Goal: Transaction & Acquisition: Obtain resource

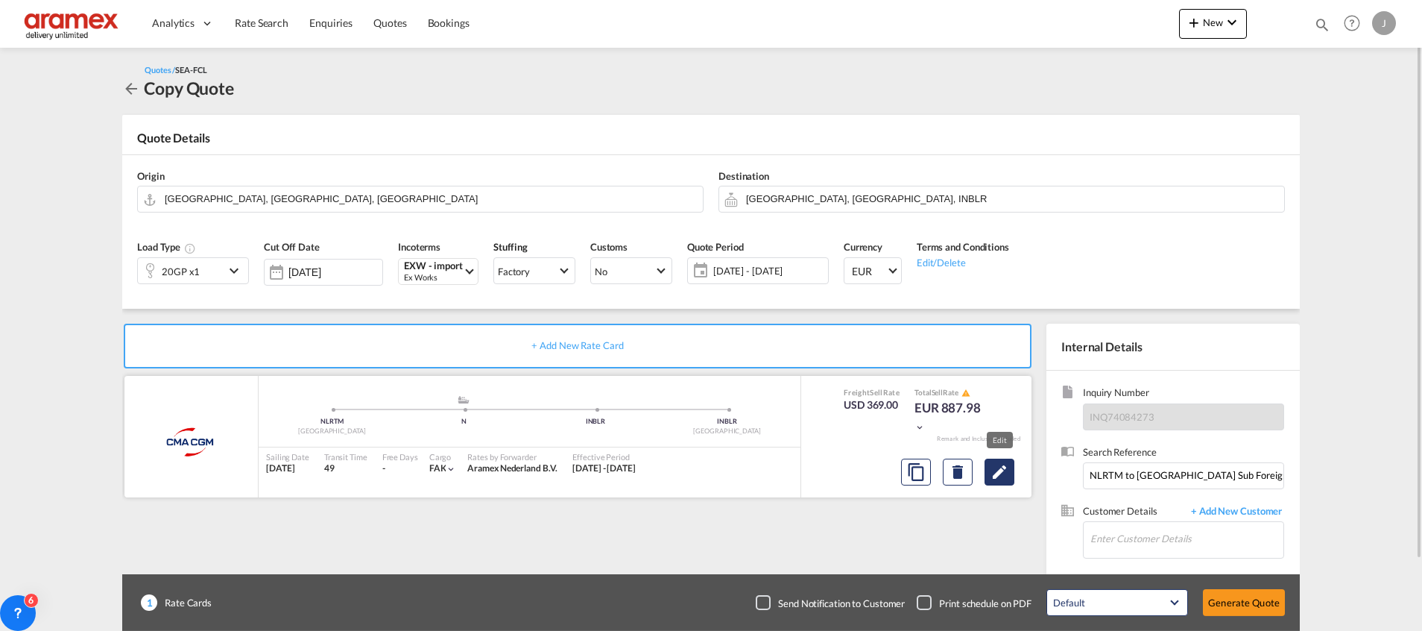
click at [999, 475] on md-icon "Edit" at bounding box center [1000, 472] width 18 height 18
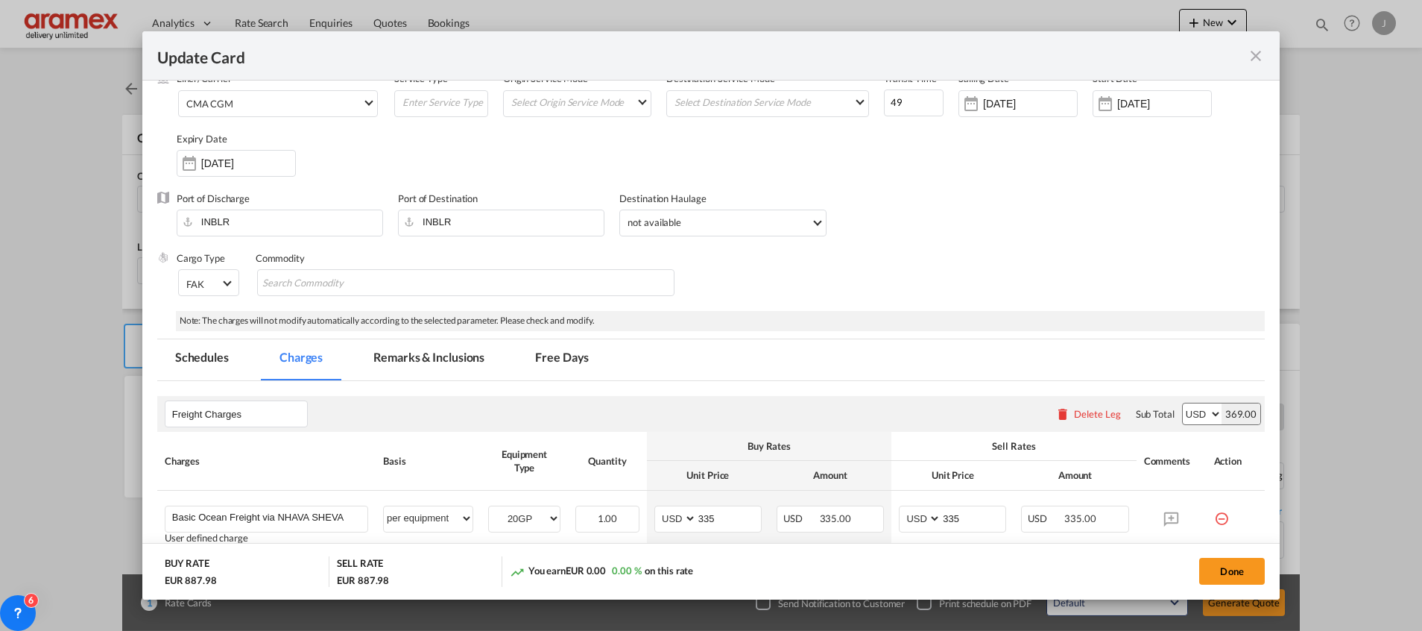
scroll to position [224, 0]
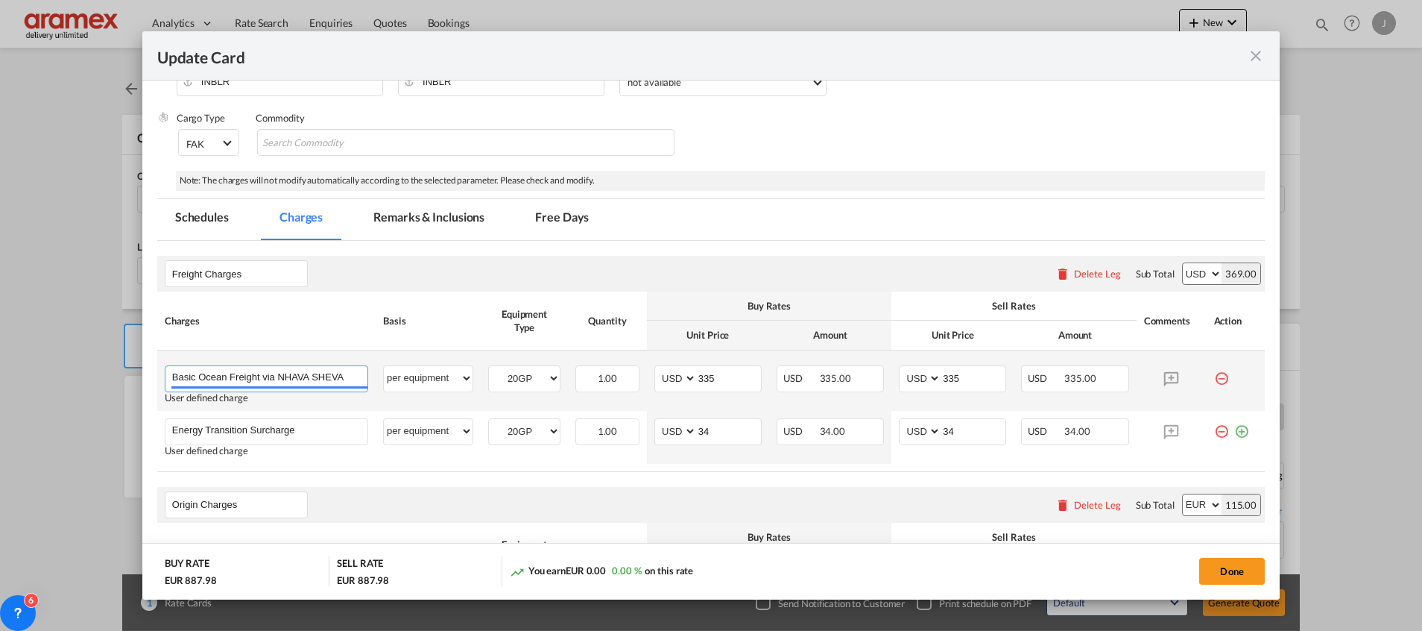
drag, startPoint x: 290, startPoint y: 380, endPoint x: 374, endPoint y: 382, distance: 84.3
click at [374, 382] on tr "Basic Ocean Freight via NHAVA SHEVA Please Enter User Defined Charges Cannot Be…" at bounding box center [711, 380] width 1108 height 60
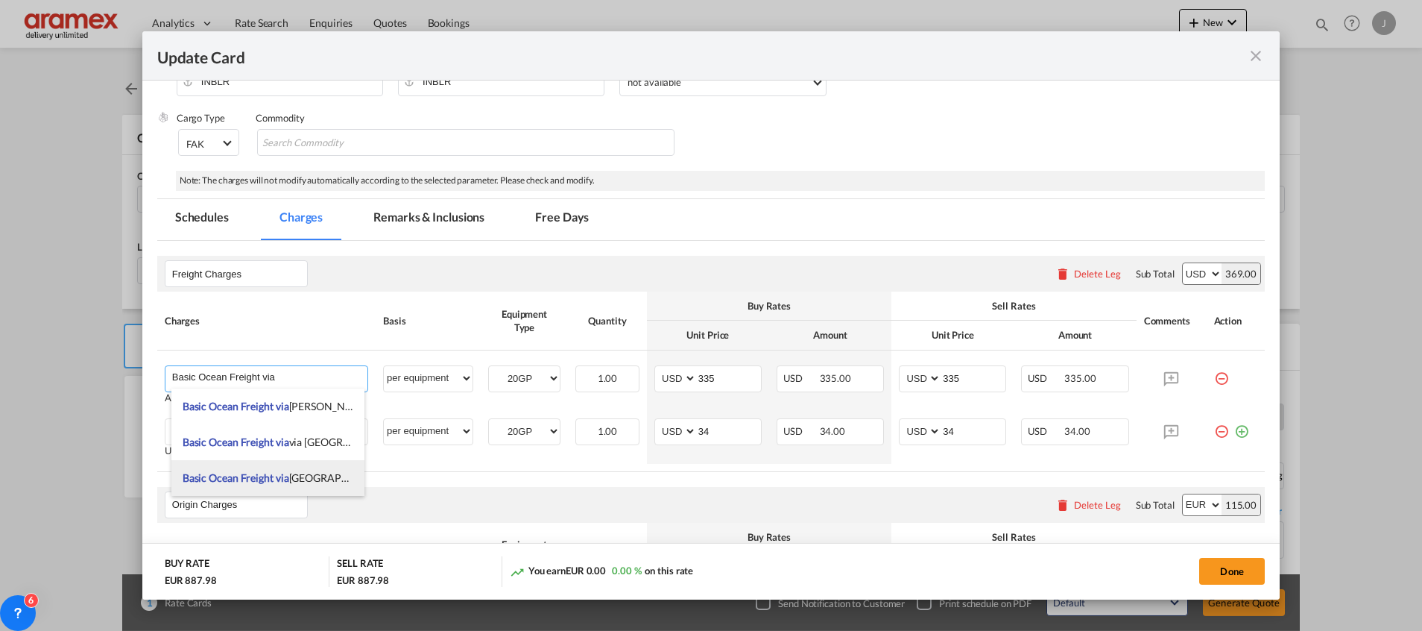
click at [315, 479] on span "Basic Ocean Freight via [GEOGRAPHIC_DATA]" at bounding box center [289, 477] width 212 height 13
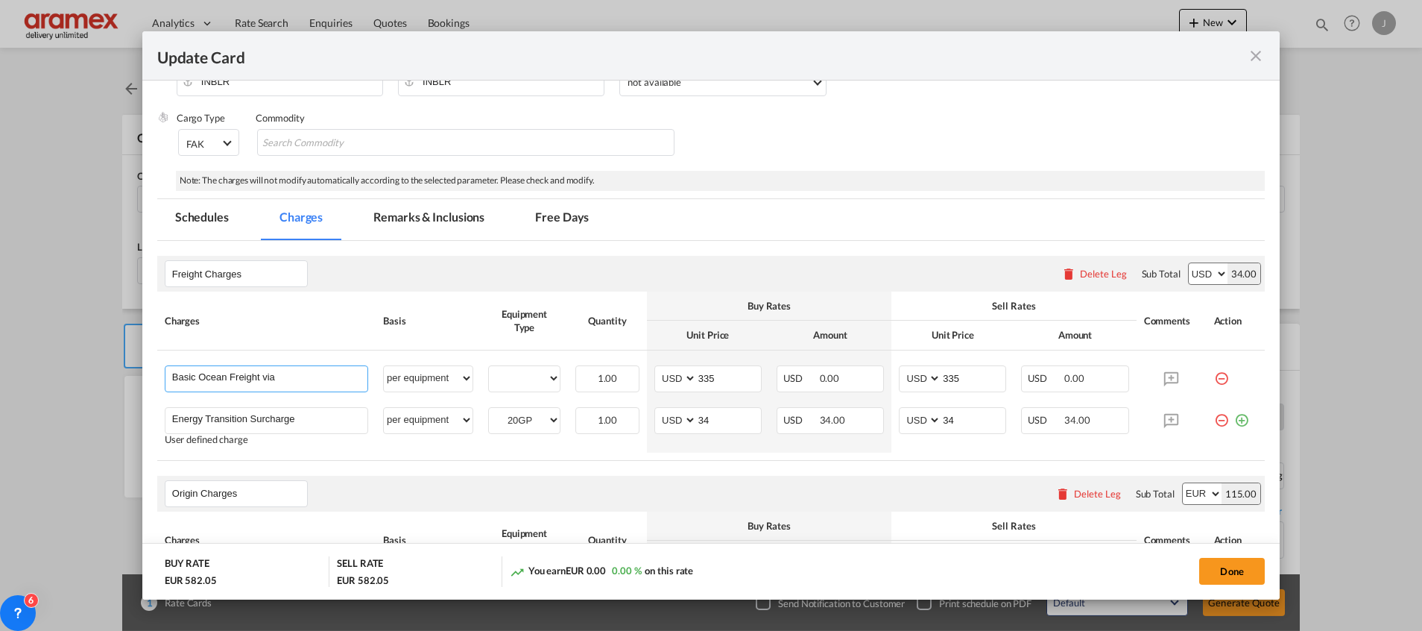
type input "Basic Ocean Freight via [GEOGRAPHIC_DATA]"
select select "? string: ?"
type input "0"
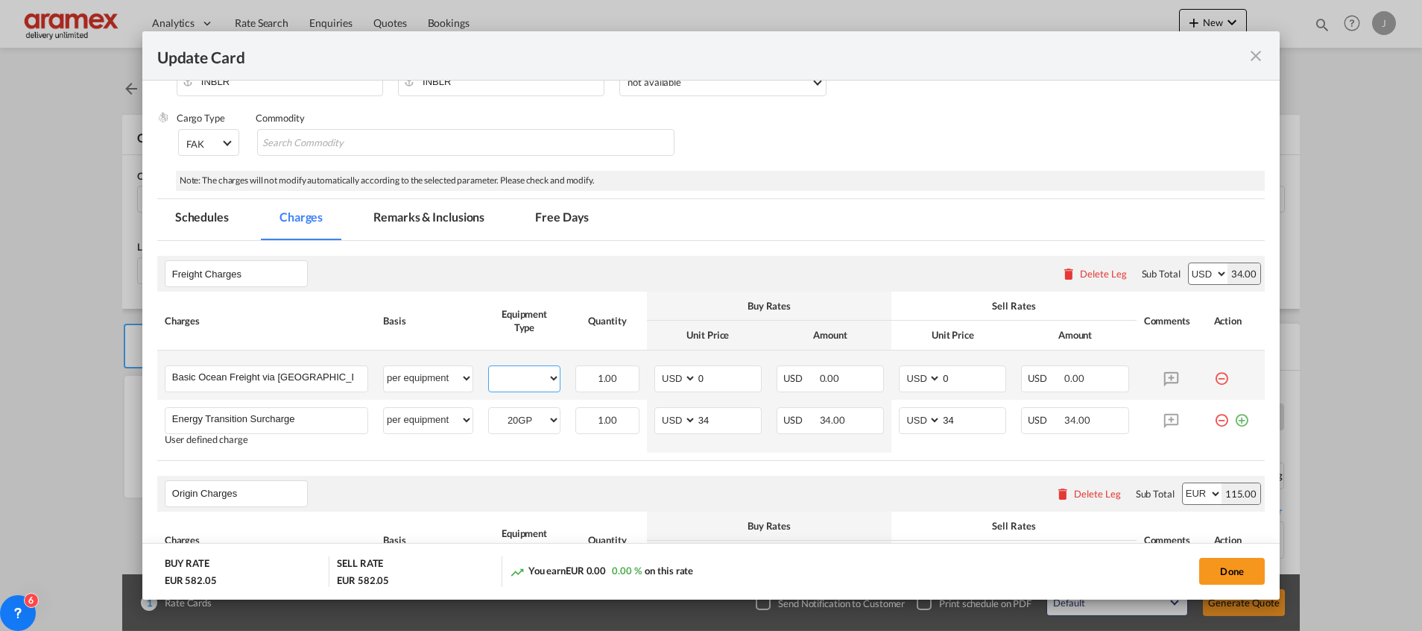
click at [517, 370] on select "20GP" at bounding box center [524, 378] width 71 height 20
select select "20GP"
click at [489, 368] on select "20GP" at bounding box center [524, 378] width 71 height 20
drag, startPoint x: 720, startPoint y: 378, endPoint x: 651, endPoint y: 390, distance: 70.3
click at [655, 390] on md-input-container "AED AFN ALL AMD ANG AOA ARS AUD AWG AZN BAM BBD BDT BGN BHD BIF BMD BND [PERSON…" at bounding box center [708, 378] width 107 height 27
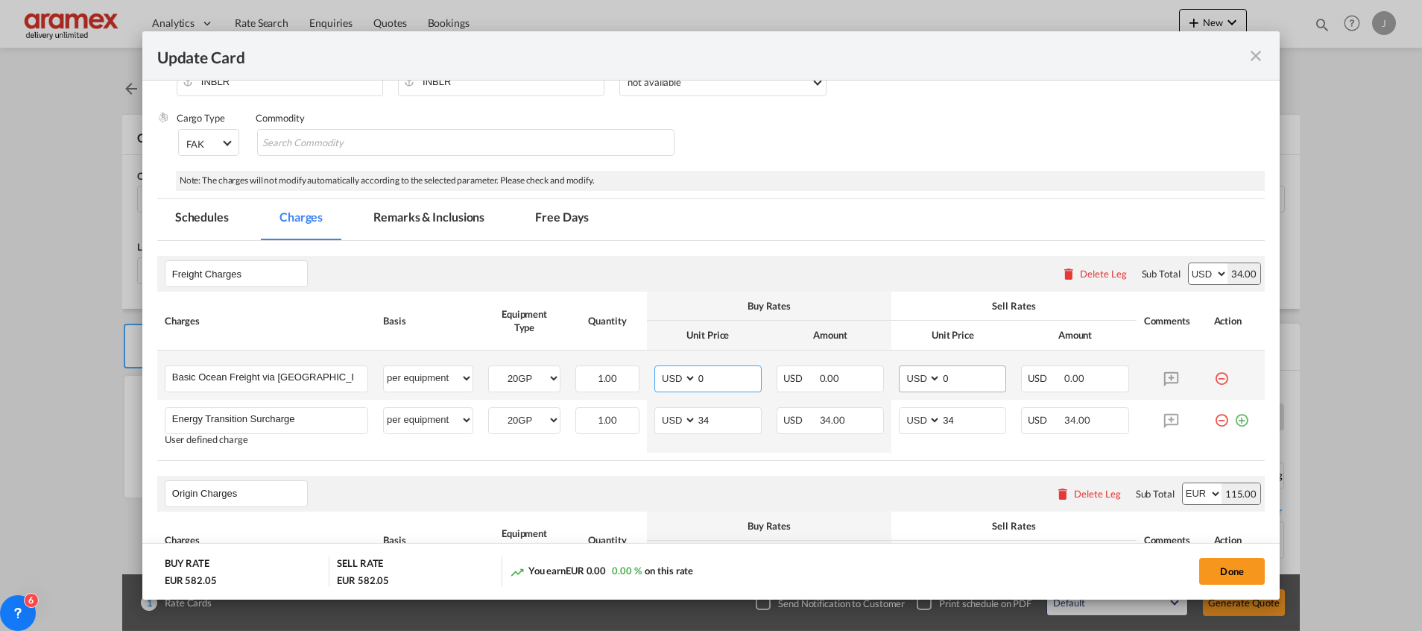
paste input "70"
type input "700"
drag, startPoint x: 921, startPoint y: 383, endPoint x: 894, endPoint y: 384, distance: 26.8
click at [899, 384] on md-input-container "AED AFN ALL AMD ANG AOA ARS AUD AWG AZN BAM BBD BDT BGN BHD BIF BMD BND [PERSON…" at bounding box center [952, 378] width 107 height 27
paste input "70"
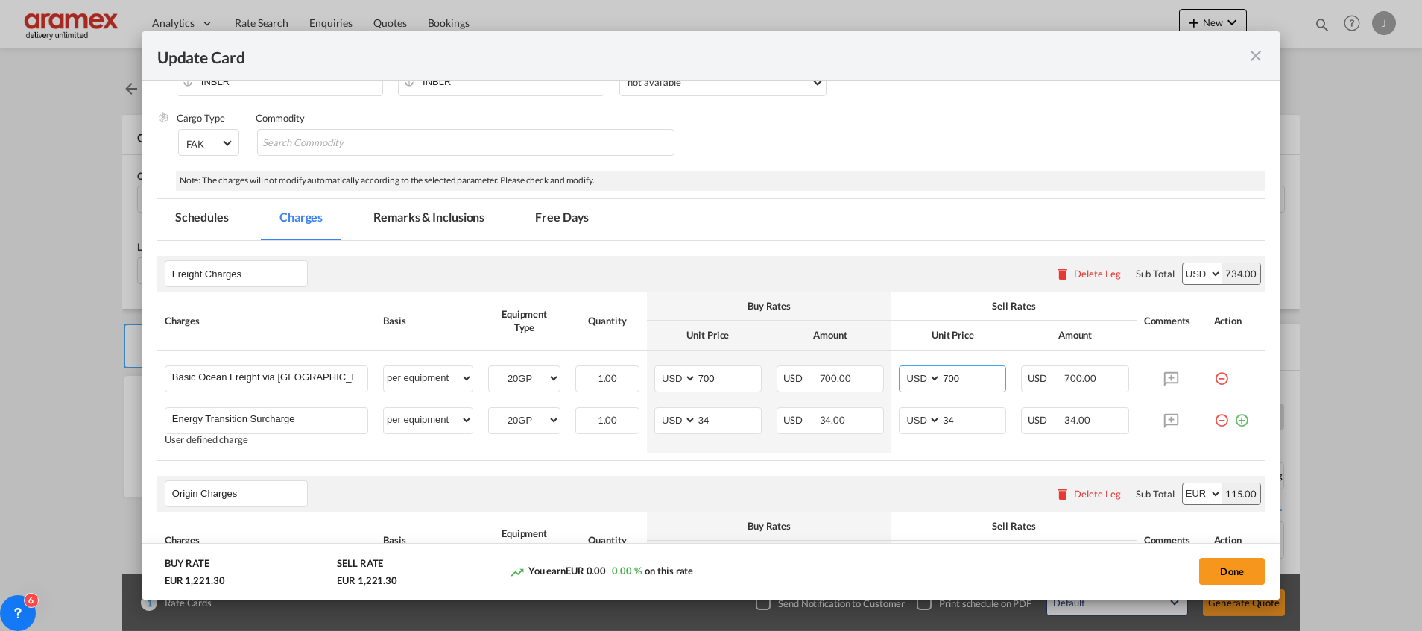
type input "700"
drag, startPoint x: 727, startPoint y: 414, endPoint x: 668, endPoint y: 421, distance: 59.3
click at [668, 421] on md-input-container "AED AFN ALL AMD ANG AOA ARS AUD AWG AZN BAM BBD BDT BGN BHD BIF BMD BND [PERSON…" at bounding box center [708, 420] width 107 height 27
paste input "40"
type input "40"
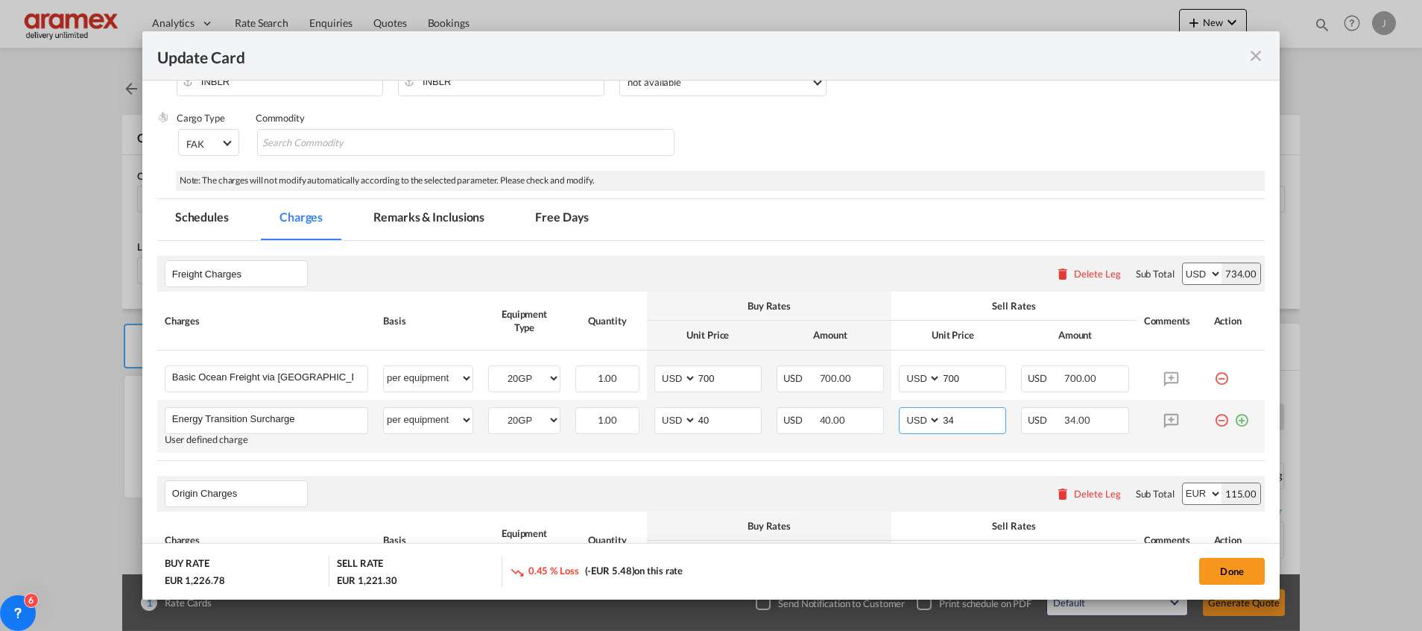
drag, startPoint x: 968, startPoint y: 425, endPoint x: 907, endPoint y: 425, distance: 60.4
click at [899, 425] on md-input-container "AED AFN ALL AMD ANG AOA ARS AUD AWG AZN BAM BBD BDT BGN BHD BIF BMD BND [PERSON…" at bounding box center [952, 420] width 107 height 27
paste input "40"
type input "40"
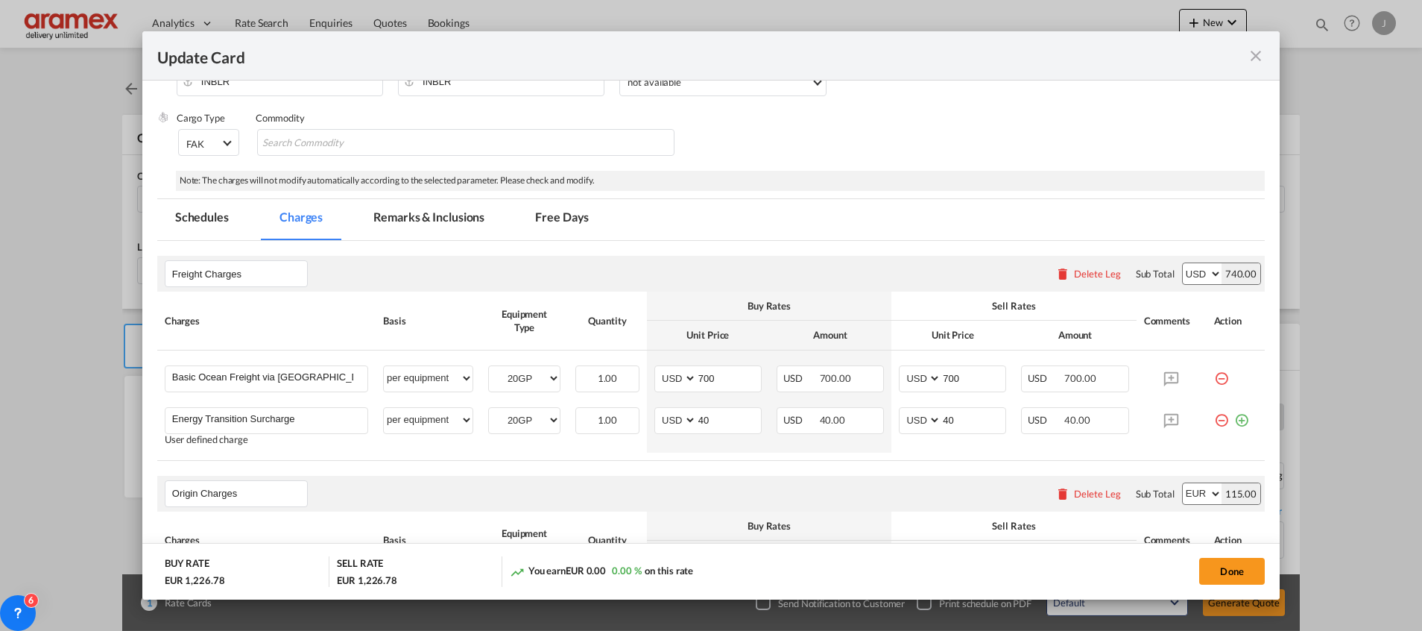
scroll to position [0, 0]
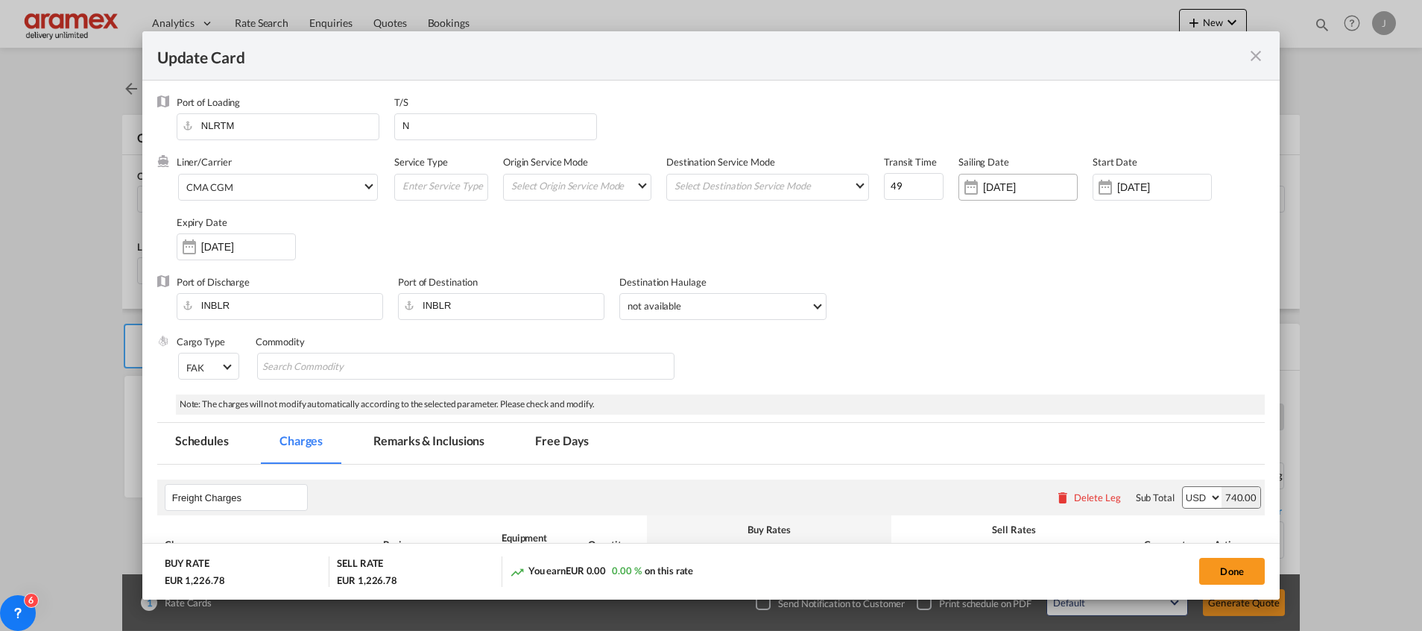
click at [1005, 191] on input "[DATE]" at bounding box center [1030, 187] width 94 height 12
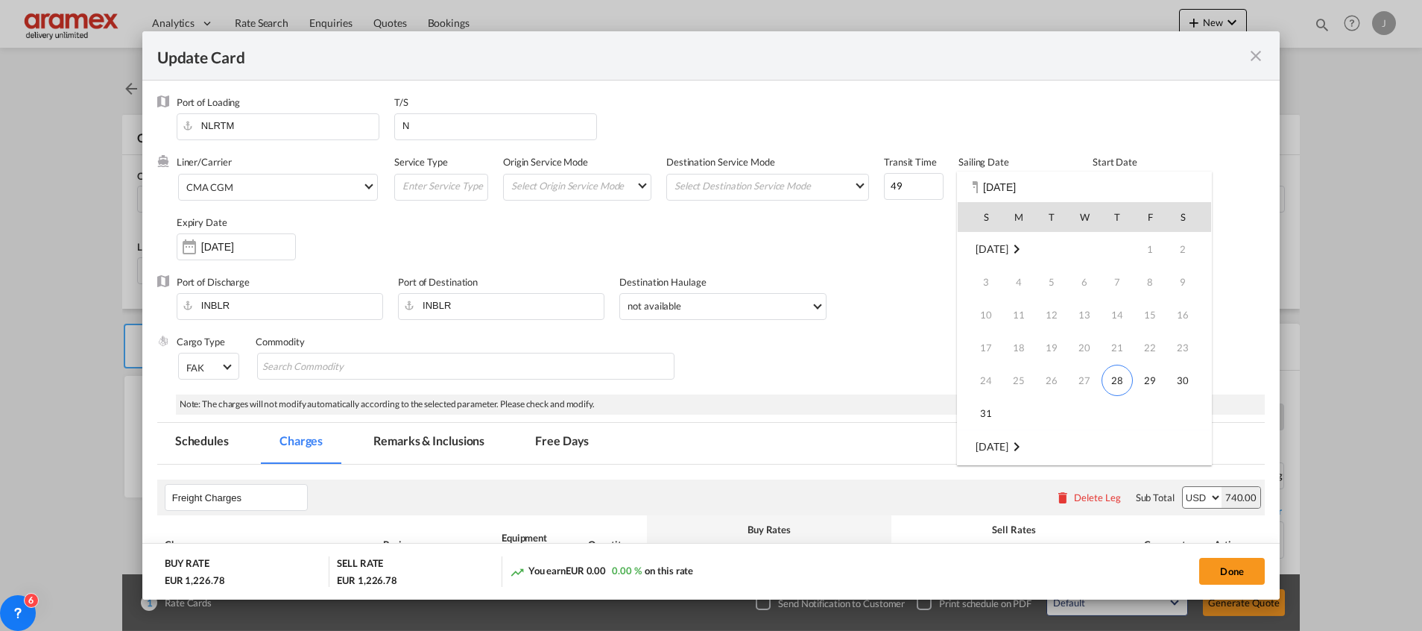
scroll to position [198, 0]
click at [1087, 315] on span "10" at bounding box center [1085, 315] width 30 height 30
type input "[DATE]"
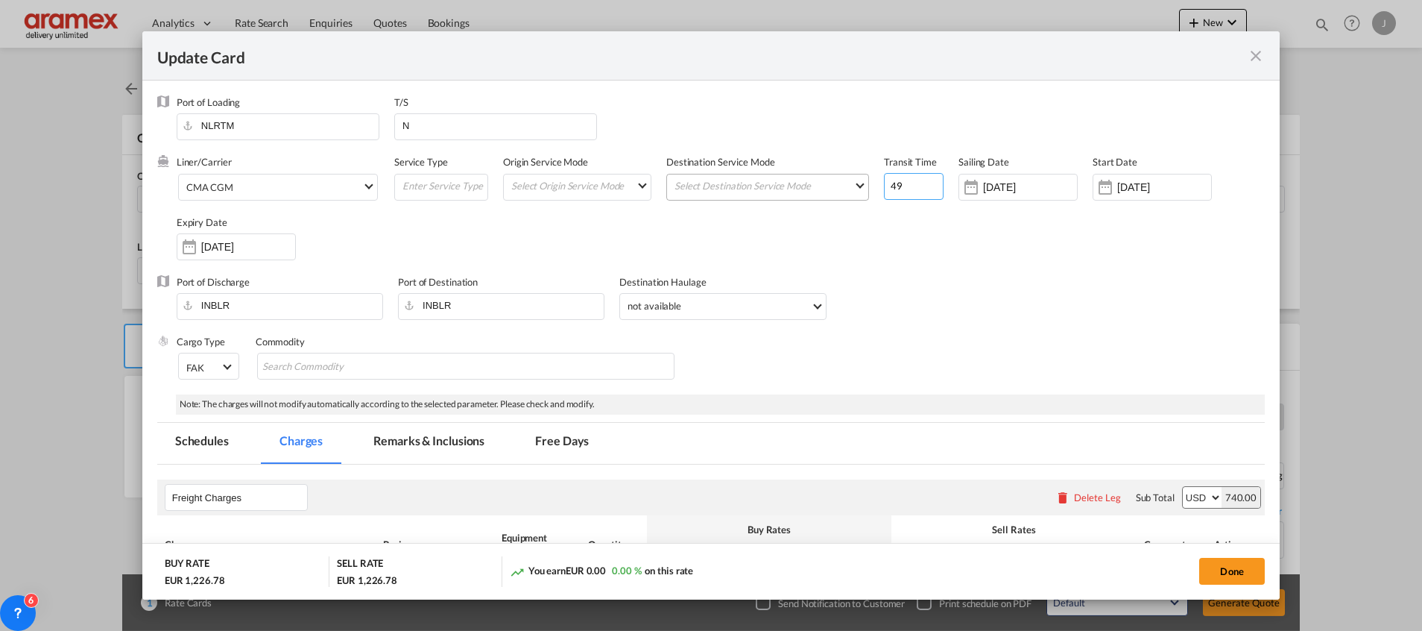
drag, startPoint x: 877, startPoint y: 194, endPoint x: 851, endPoint y: 194, distance: 26.1
click at [851, 194] on div "Liner/Carrier CMA CGM 2HM LOGISTICS D.O.O AAXL GLOBAL SHIPPING LINES LLC [PERSO…" at bounding box center [721, 214] width 1088 height 119
type input "33"
click at [857, 294] on div "Port of Discharge INBLR Port of Destination INBLR Destination Haulage not avail…" at bounding box center [711, 305] width 1108 height 60
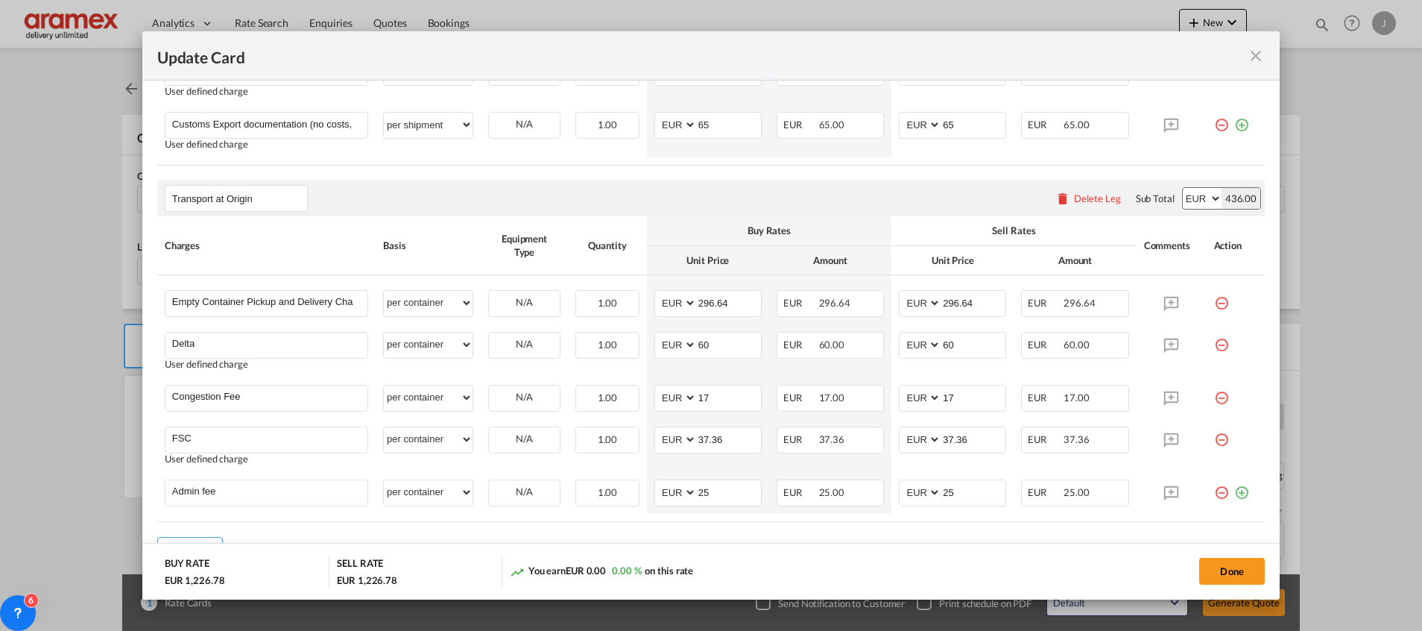
scroll to position [783, 0]
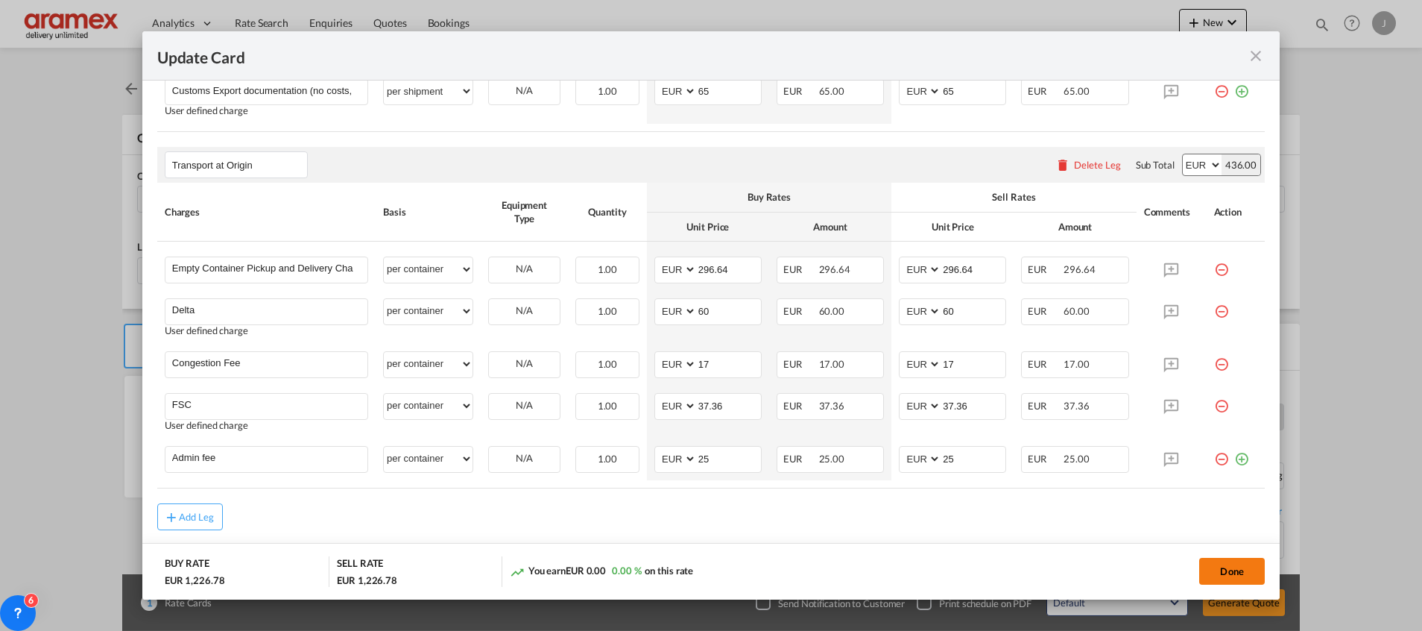
click at [1216, 570] on button "Done" at bounding box center [1232, 571] width 66 height 27
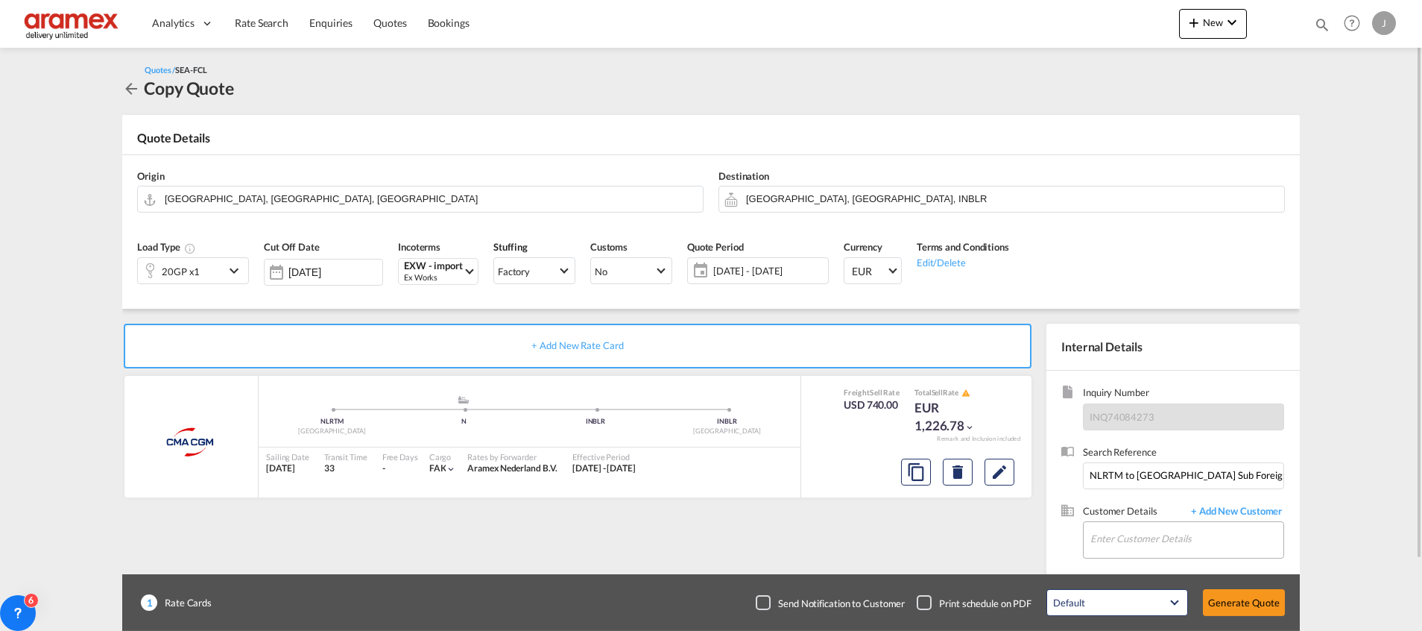
scroll to position [80, 0]
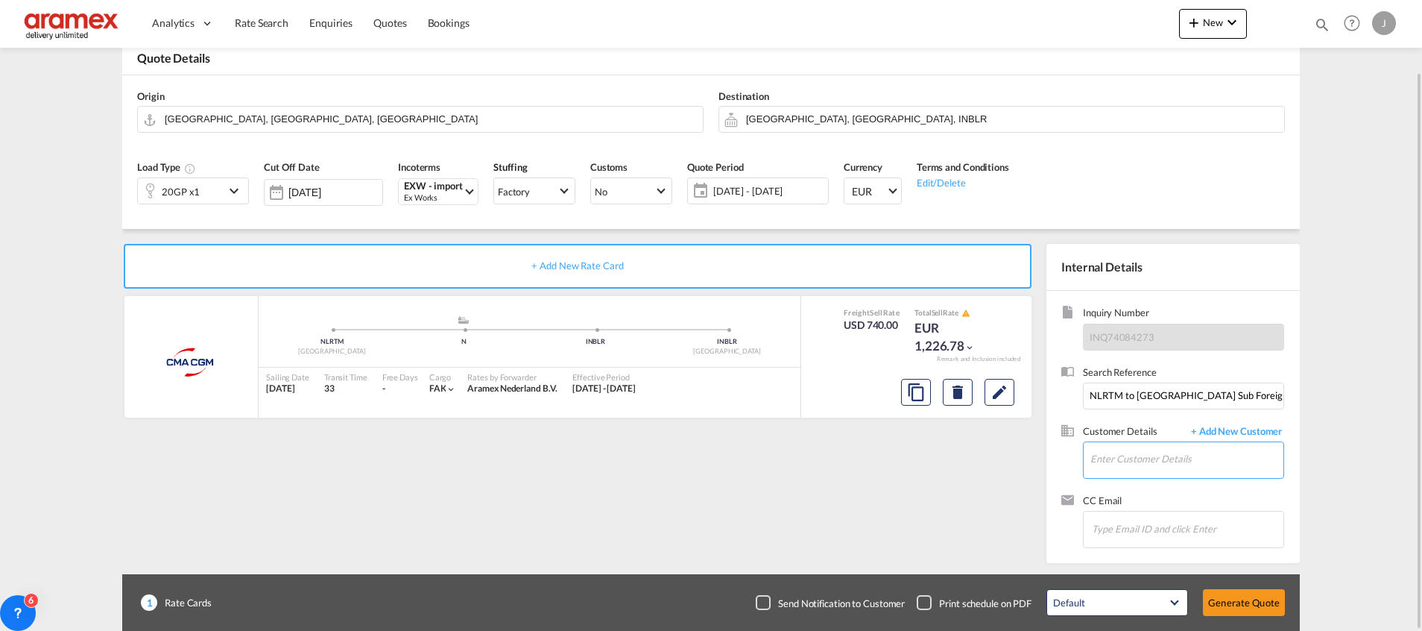
click at [1126, 461] on input "Enter Customer Details" at bounding box center [1187, 459] width 193 height 34
paste input "[PERSON_NAME]"
click at [1141, 419] on div "[PERSON_NAME] [PERSON_NAME][EMAIL_ADDRESS][DOMAIN_NAME] | Aramex Transportation…" at bounding box center [1187, 422] width 194 height 40
type input "Aramex Transportation India Private Limited, [PERSON_NAME], [PERSON_NAME][EMAIL…"
click at [1243, 602] on button "Generate Quote" at bounding box center [1244, 602] width 82 height 27
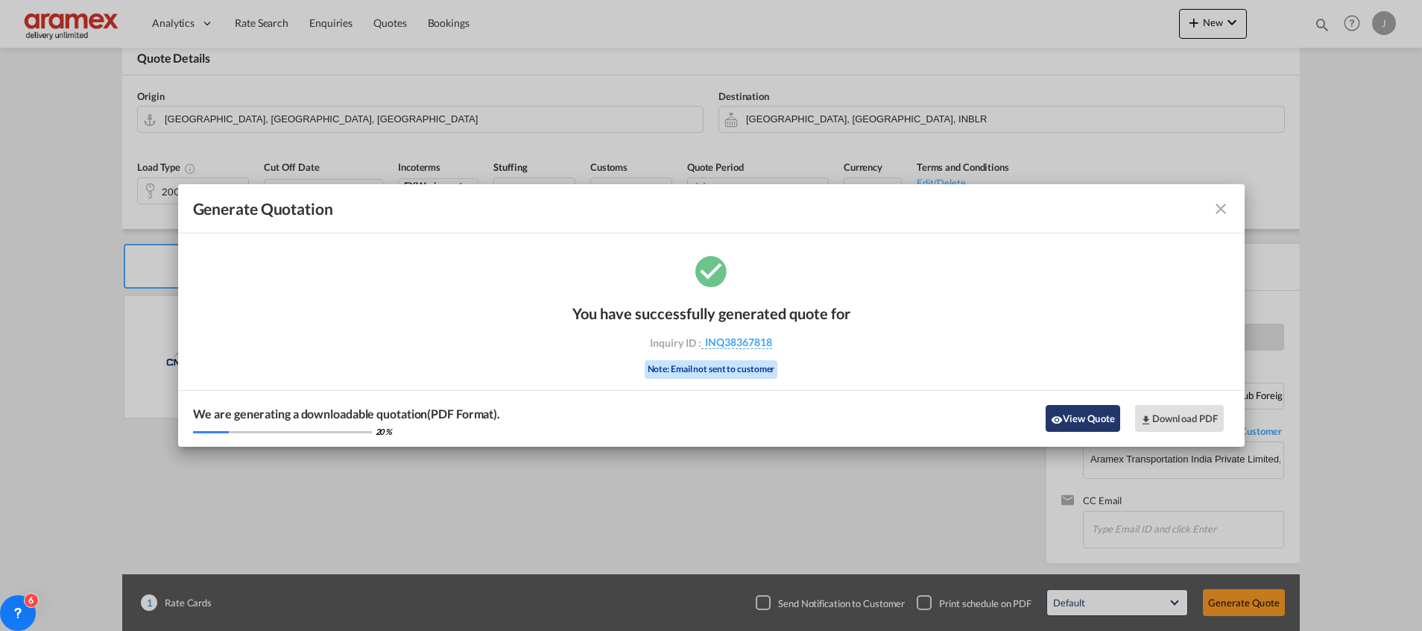
click at [1082, 417] on button "View Quote" at bounding box center [1083, 418] width 75 height 27
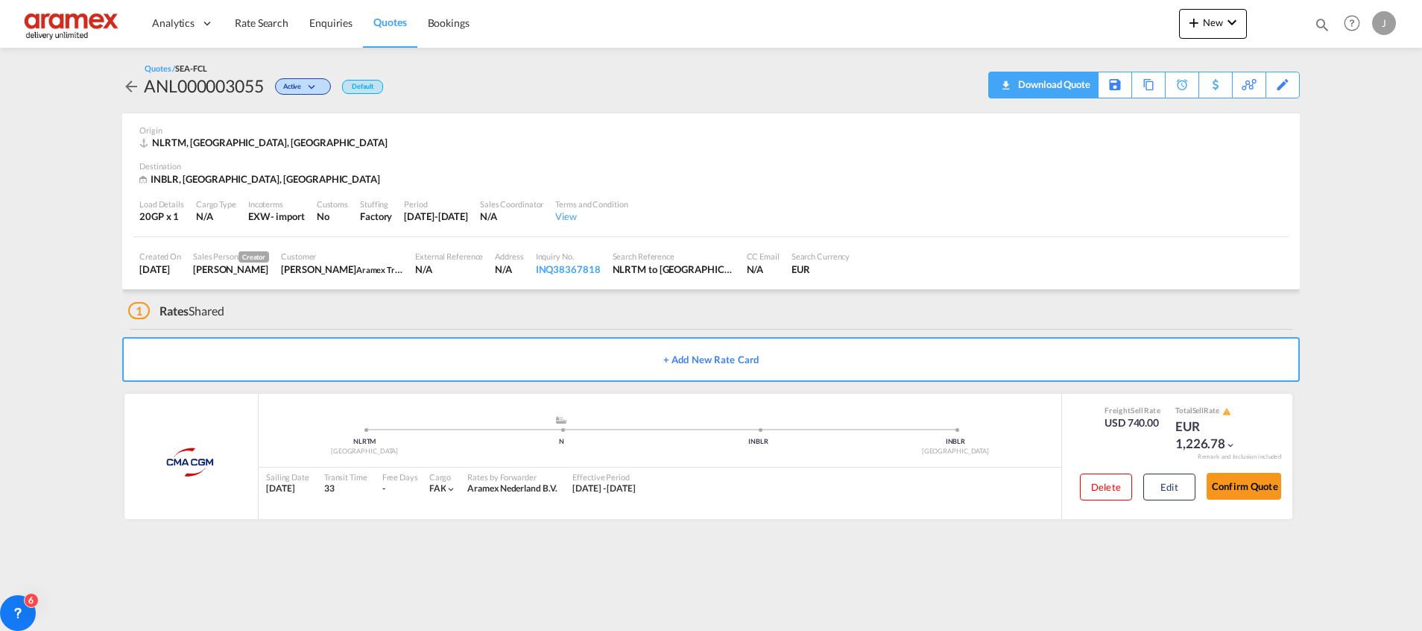
click at [1072, 81] on div "Download Quote" at bounding box center [1053, 84] width 76 height 24
